Goal: Navigation & Orientation: Find specific page/section

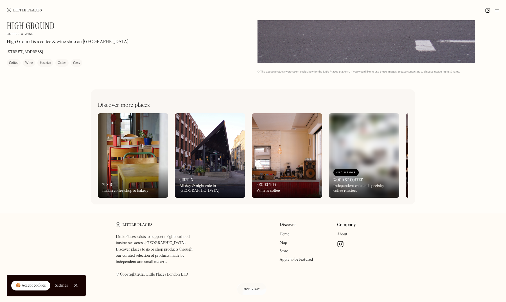
scroll to position [236, 0]
click at [191, 170] on div "On Our Radar Crispin All day & night cafe in [GEOGRAPHIC_DATA]" at bounding box center [210, 182] width 70 height 31
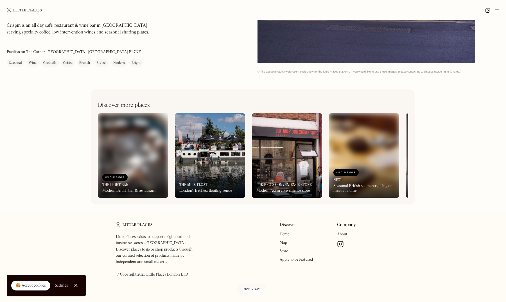
scroll to position [236, 0]
click at [341, 156] on img at bounding box center [364, 156] width 70 height 84
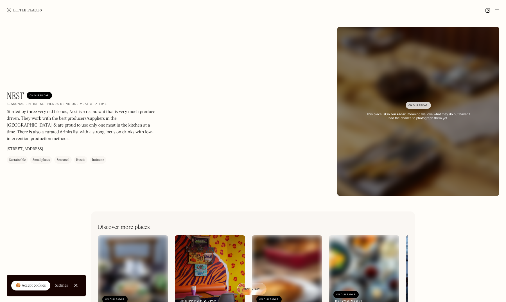
click at [413, 108] on div "On Our Radar" at bounding box center [419, 106] width 20 height 6
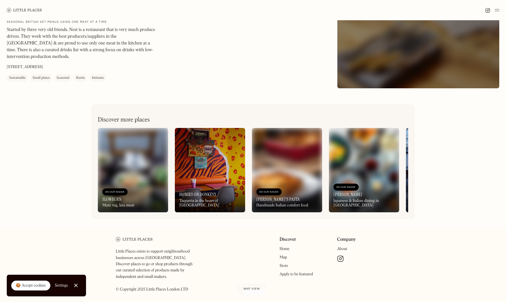
scroll to position [257, 0]
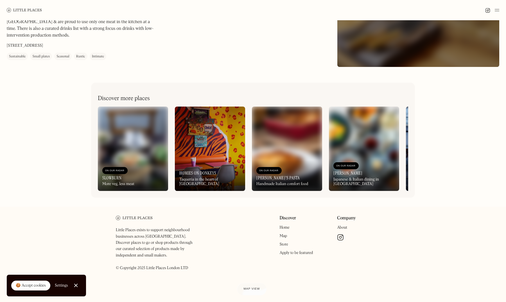
click at [350, 160] on img at bounding box center [364, 149] width 70 height 84
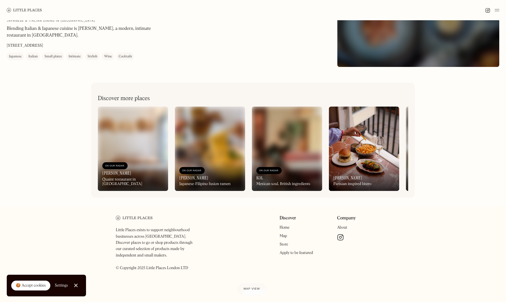
scroll to position [428, 0]
click at [371, 188] on img at bounding box center [364, 149] width 70 height 84
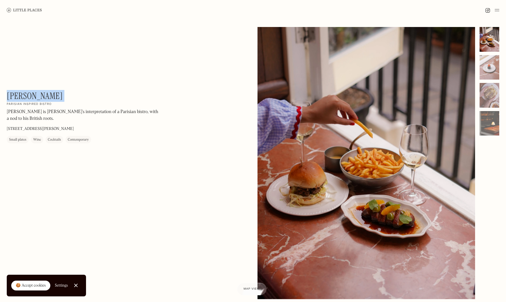
drag, startPoint x: 49, startPoint y: 93, endPoint x: 8, endPoint y: 94, distance: 41.9
click at [8, 94] on div "Henri On Our Radar Parisian inspired bistro Henri is Jackson Boxer's interpreta…" at bounding box center [83, 117] width 152 height 53
copy div "Henri On Our Radar"
